Goal: Information Seeking & Learning: Obtain resource

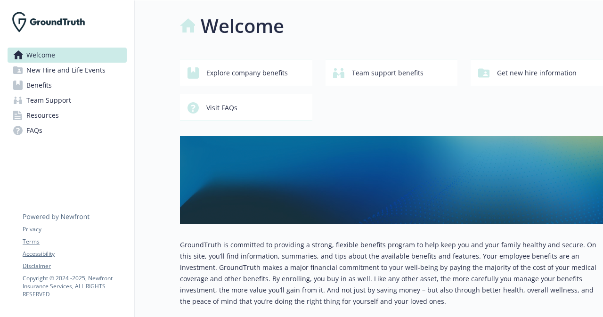
click at [37, 87] on span "Benefits" at bounding box center [38, 85] width 25 height 15
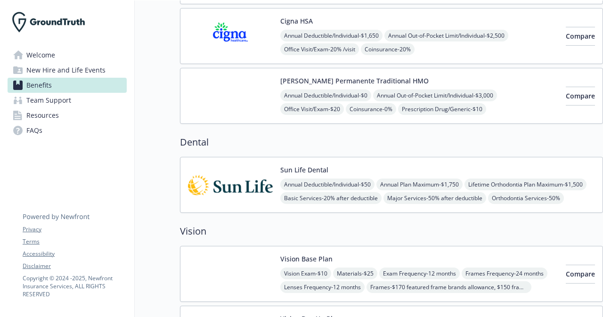
scroll to position [188, 0]
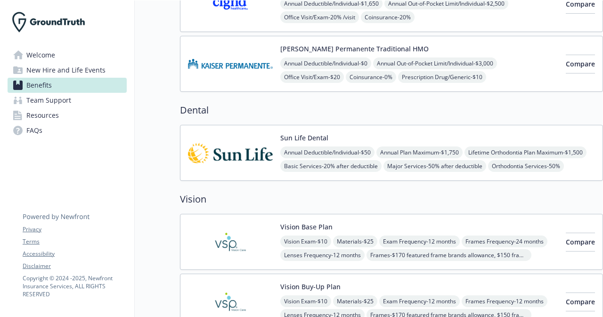
click at [256, 136] on img at bounding box center [230, 153] width 85 height 40
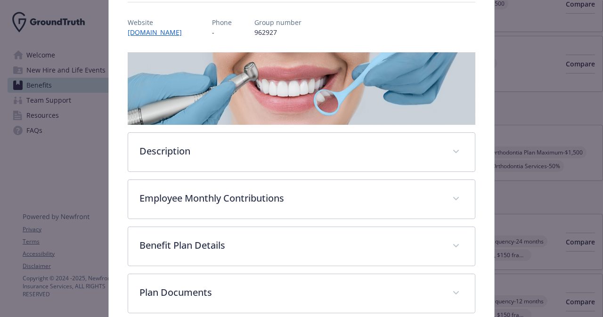
scroll to position [58, 0]
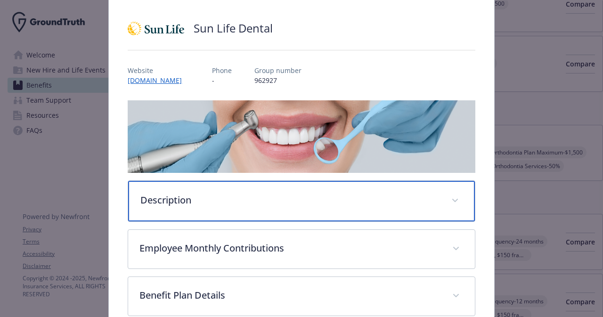
click at [169, 196] on p "Description" at bounding box center [289, 200] width 299 height 14
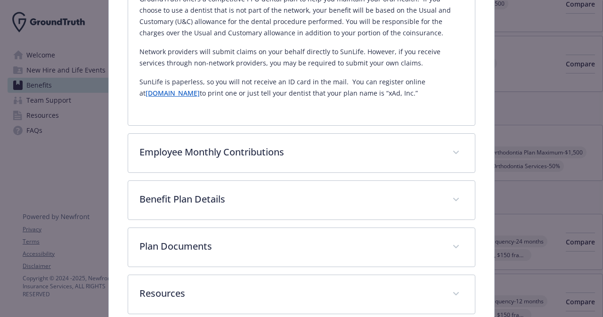
scroll to position [341, 0]
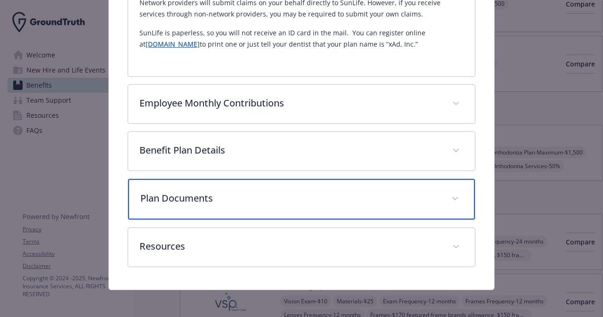
click at [221, 195] on p "Plan Documents" at bounding box center [289, 198] width 299 height 14
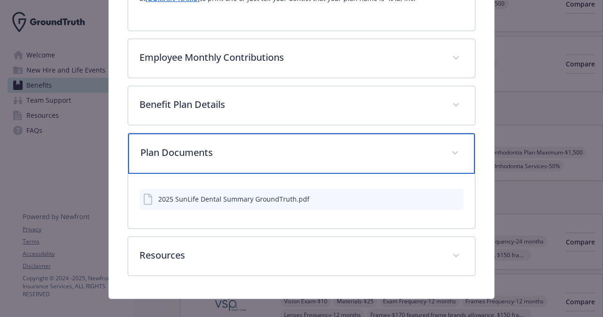
scroll to position [396, 0]
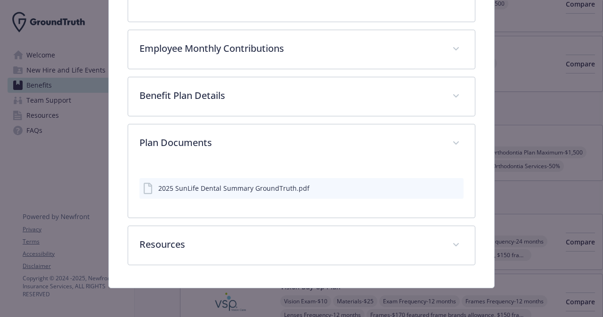
click at [256, 188] on div "2025 SunLife Dental Summary GroundTruth.pdf" at bounding box center [233, 188] width 151 height 10
